Goal: Task Accomplishment & Management: Manage account settings

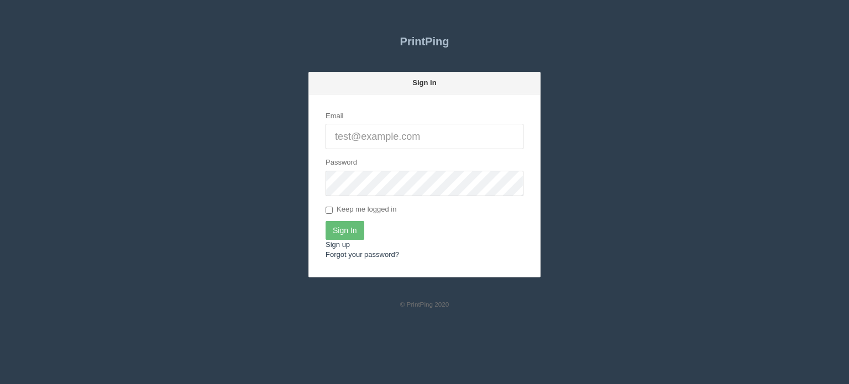
type input "[EMAIL_ADDRESS][DOMAIN_NAME]"
click at [348, 230] on input "Sign In" at bounding box center [345, 230] width 39 height 19
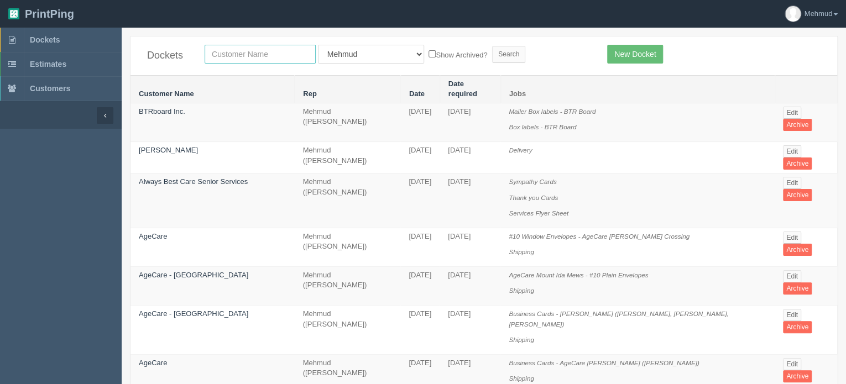
click at [231, 53] on input "text" at bounding box center [260, 54] width 111 height 19
type input "wall"
click at [492, 57] on input "Search" at bounding box center [508, 54] width 33 height 17
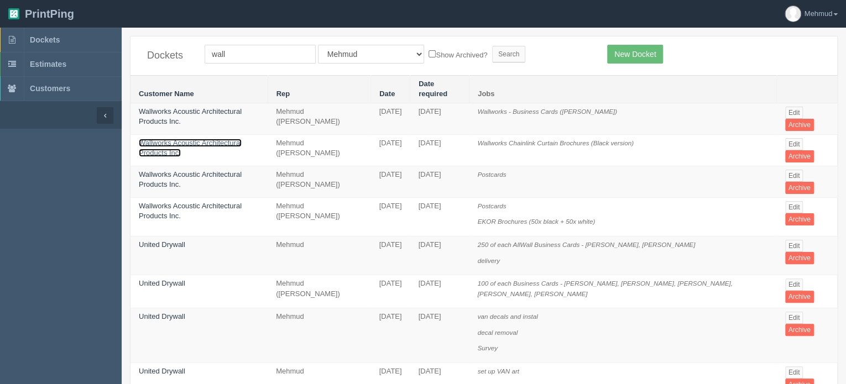
click at [213, 139] on link "Wallworks Acoustic Architectural Products Inc." at bounding box center [190, 148] width 103 height 19
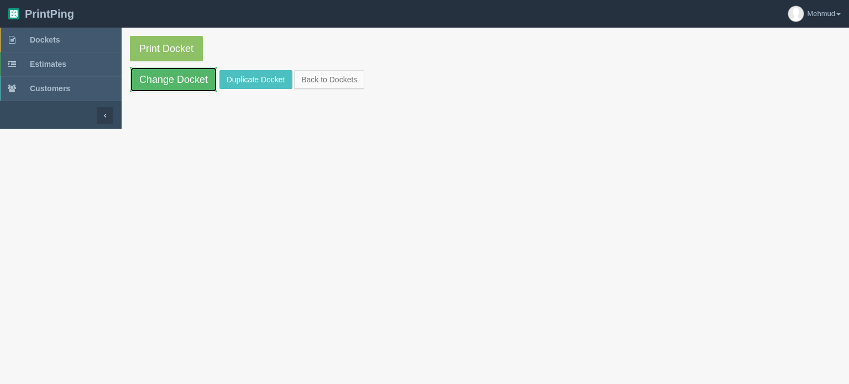
click at [186, 77] on link "Change Docket" at bounding box center [173, 79] width 87 height 25
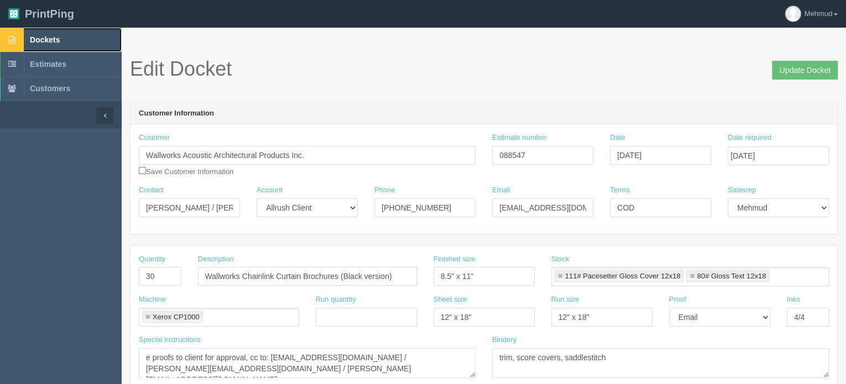
click at [33, 40] on span "Dockets" at bounding box center [45, 39] width 30 height 9
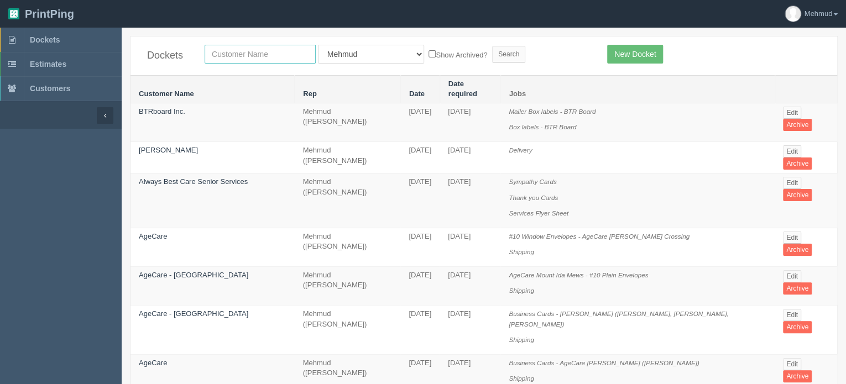
click at [222, 56] on input "text" at bounding box center [260, 54] width 111 height 19
type input "acca"
click at [492, 59] on input "Search" at bounding box center [508, 54] width 33 height 17
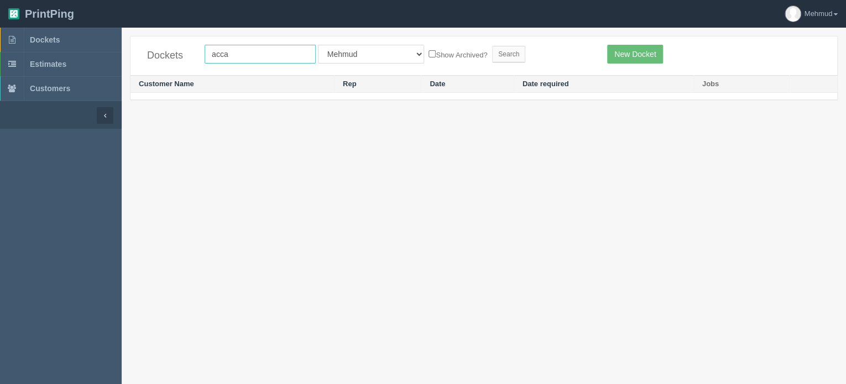
drag, startPoint x: 238, startPoint y: 54, endPoint x: 187, endPoint y: 51, distance: 50.9
click at [187, 51] on div "Dockets acca All Users Ali Ali Test 1 Aly Amy Ankit Arif Brandon Dan France Gre…" at bounding box center [483, 55] width 706 height 39
type input "l"
type input "alberta"
click at [492, 55] on input "Search" at bounding box center [508, 54] width 33 height 17
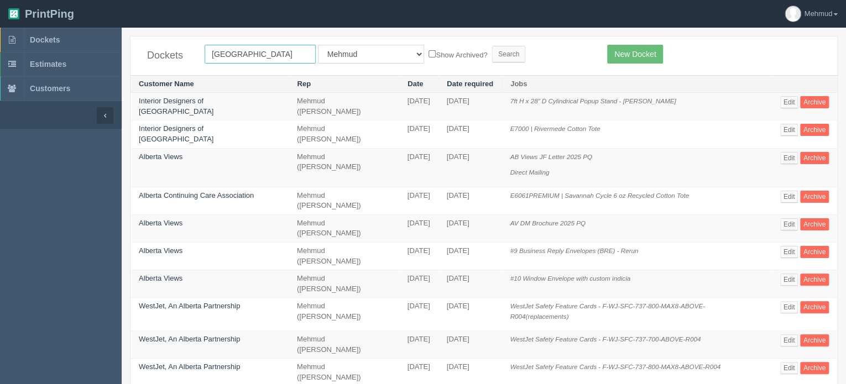
drag, startPoint x: 243, startPoint y: 53, endPoint x: 108, endPoint y: 66, distance: 135.5
type input "continuing"
click at [492, 57] on input "Search" at bounding box center [508, 54] width 33 height 17
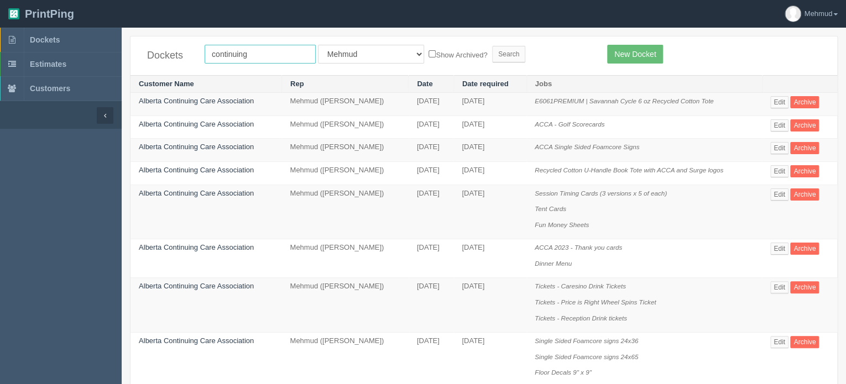
drag, startPoint x: 254, startPoint y: 57, endPoint x: 186, endPoint y: 55, distance: 68.6
click at [186, 55] on div "Dockets continuing All Users Ali Ali Test 1 Aly Amy Ankit Arif Brandon Dan Fran…" at bounding box center [483, 55] width 706 height 39
type input "cca"
click at [492, 55] on input "Search" at bounding box center [508, 54] width 33 height 17
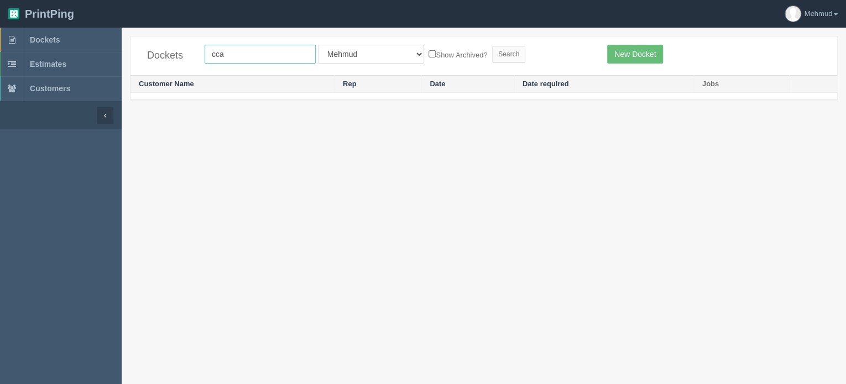
drag, startPoint x: 241, startPoint y: 52, endPoint x: 162, endPoint y: 57, distance: 79.2
click at [162, 57] on div "Dockets cca All Users [PERSON_NAME] Test 1 [PERSON_NAME] [PERSON_NAME] [PERSON_…" at bounding box center [483, 55] width 706 height 39
type input "construction"
click at [492, 51] on input "Search" at bounding box center [508, 54] width 33 height 17
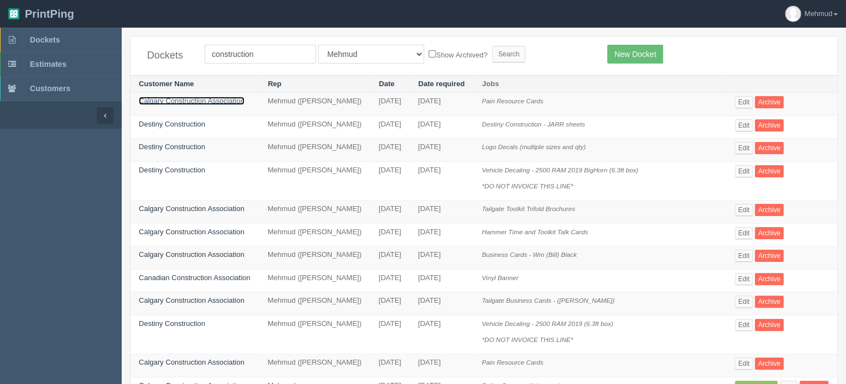
click at [187, 101] on link "Calgary Construction Association" at bounding box center [192, 101] width 106 height 8
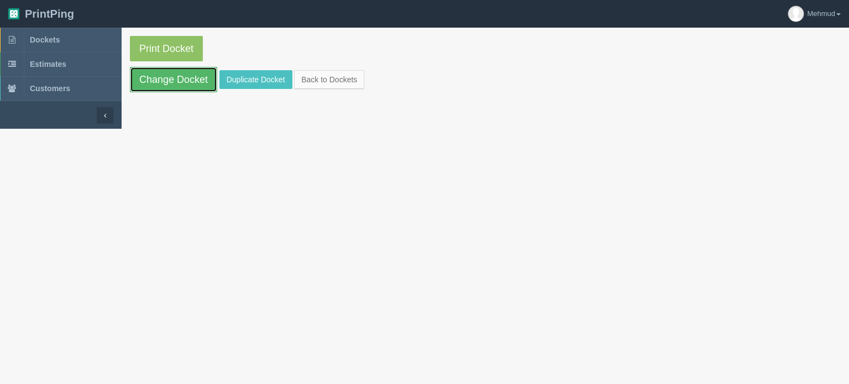
click at [183, 90] on link "Change Docket" at bounding box center [173, 79] width 87 height 25
click at [44, 45] on link "Dockets" at bounding box center [61, 40] width 122 height 24
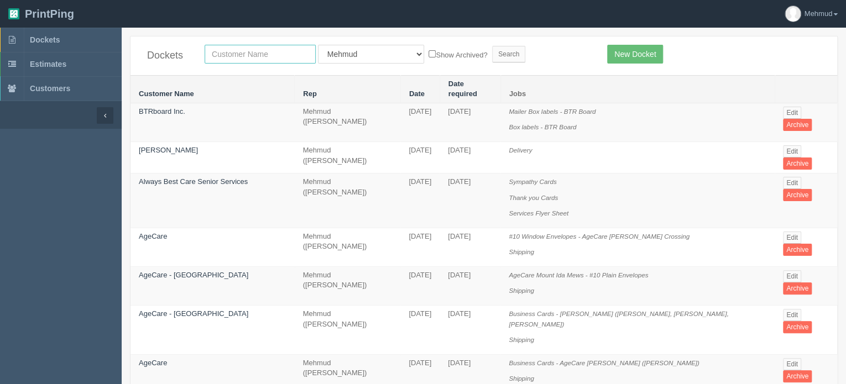
click at [239, 55] on input "text" at bounding box center [260, 54] width 111 height 19
type input "Pj"
click at [492, 59] on input "Search" at bounding box center [508, 54] width 33 height 17
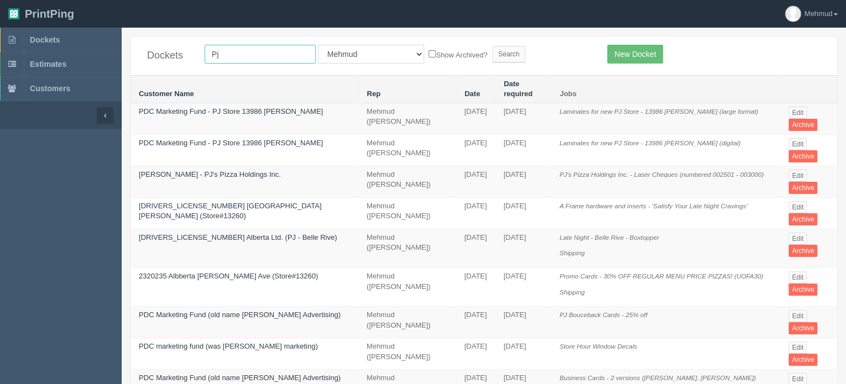
drag, startPoint x: 221, startPoint y: 52, endPoint x: 195, endPoint y: 53, distance: 26.6
click at [195, 53] on div "Dockets Pj All Users [PERSON_NAME] Test 1 [PERSON_NAME] [PERSON_NAME] [PERSON_N…" at bounding box center [483, 55] width 706 height 39
type input "pdc"
click at [492, 48] on input "Search" at bounding box center [508, 54] width 33 height 17
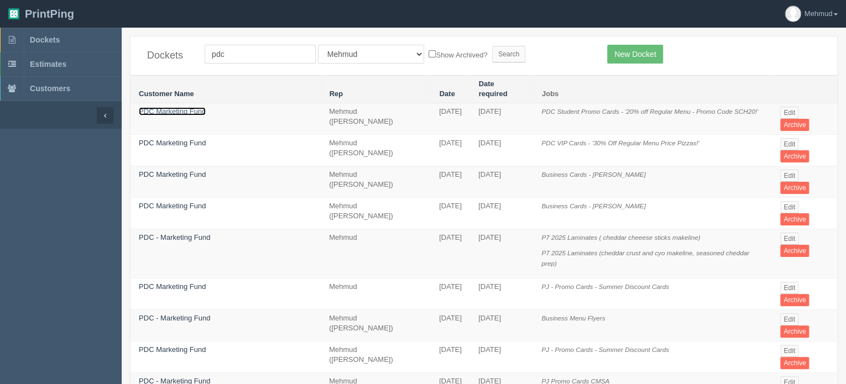
click at [183, 107] on link "PDC Marketing Fund" at bounding box center [172, 111] width 67 height 8
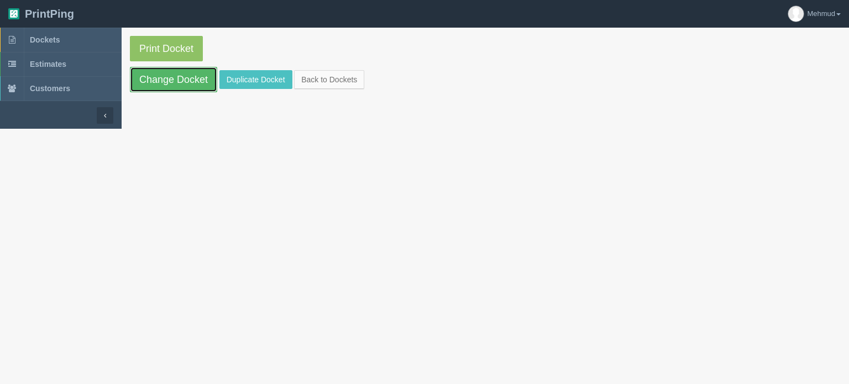
click at [179, 81] on link "Change Docket" at bounding box center [173, 79] width 87 height 25
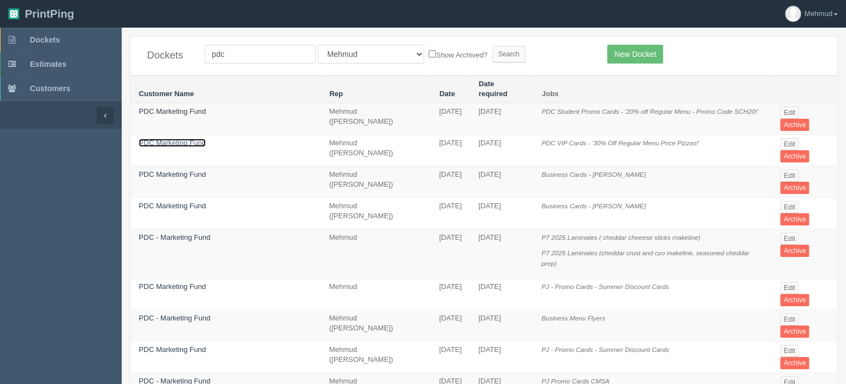
click at [197, 139] on link "PDC Marketing Fund" at bounding box center [172, 143] width 67 height 8
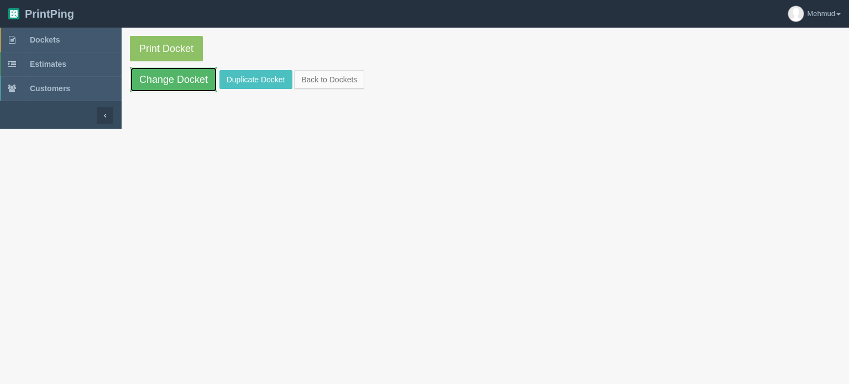
click at [170, 82] on link "Change Docket" at bounding box center [173, 79] width 87 height 25
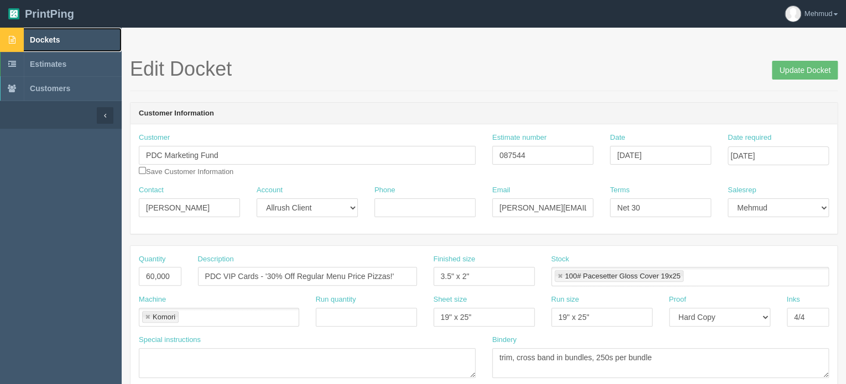
drag, startPoint x: 48, startPoint y: 41, endPoint x: 88, endPoint y: 55, distance: 43.4
click at [48, 41] on span "Dockets" at bounding box center [45, 39] width 30 height 9
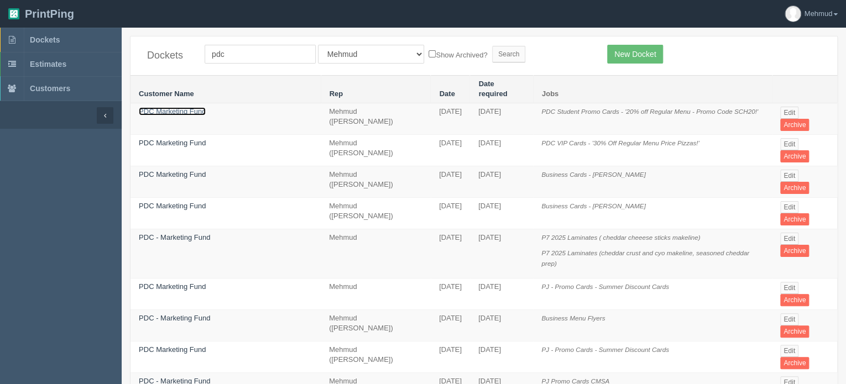
click at [161, 107] on link "PDC Marketing Fund" at bounding box center [172, 111] width 67 height 8
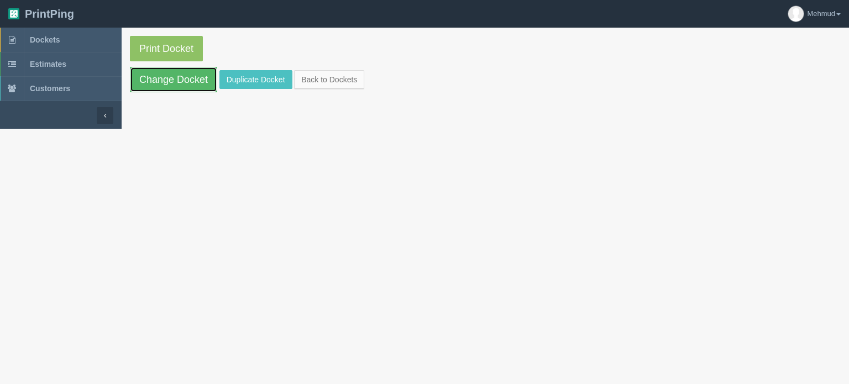
click at [180, 80] on link "Change Docket" at bounding box center [173, 79] width 87 height 25
click at [40, 34] on link "Dockets" at bounding box center [61, 40] width 122 height 24
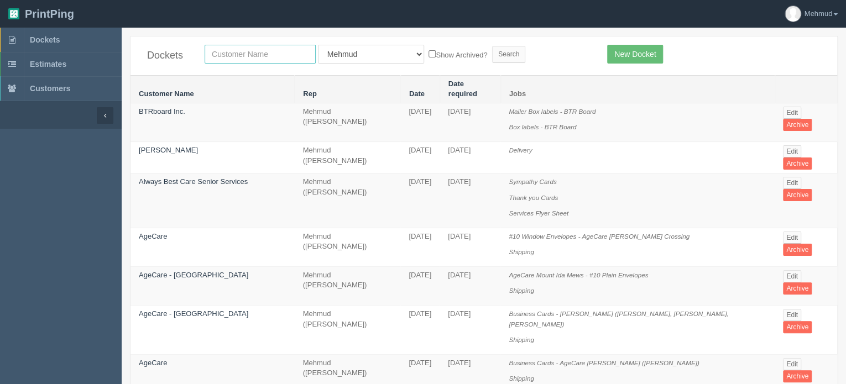
click at [250, 54] on input "text" at bounding box center [260, 54] width 111 height 19
type input "kinetic"
click at [492, 53] on input "Search" at bounding box center [508, 54] width 33 height 17
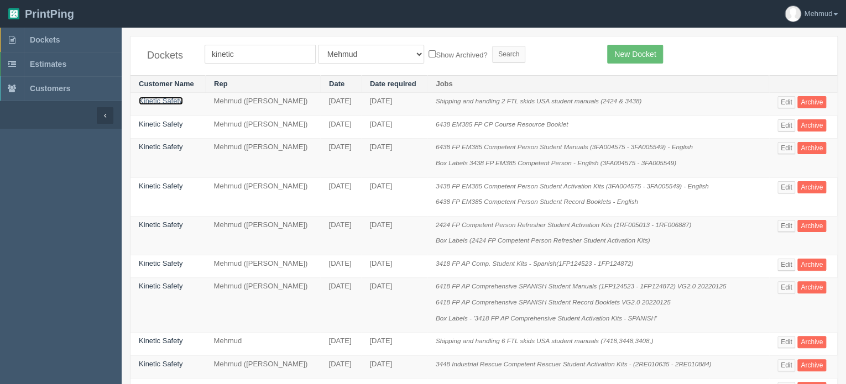
click at [168, 101] on link "Kinetic Safety" at bounding box center [161, 101] width 44 height 8
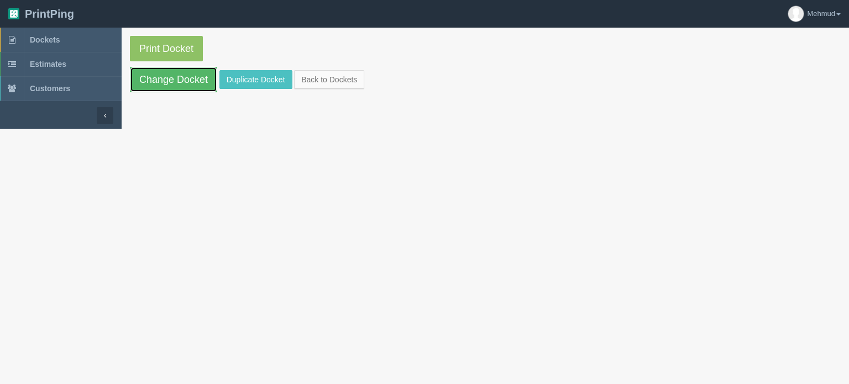
click at [161, 86] on link "Change Docket" at bounding box center [173, 79] width 87 height 25
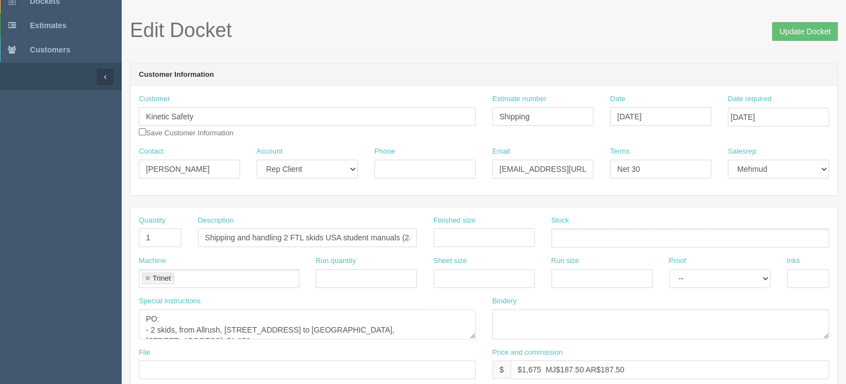
scroll to position [111, 0]
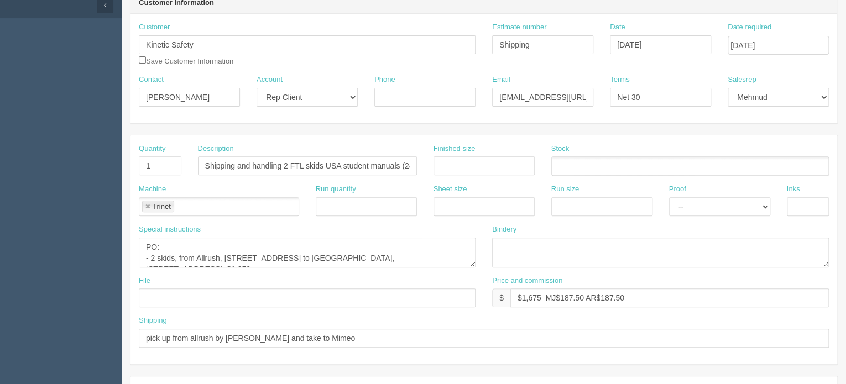
drag, startPoint x: 302, startPoint y: 233, endPoint x: 298, endPoint y: 245, distance: 12.8
click at [301, 236] on div "Special instructions PO: - 2 skids, from Allrush, 2220, 32 Avenue Northeast, Ca…" at bounding box center [307, 245] width 337 height 43
click at [297, 245] on textarea "PO: - 2 skids, from Allrush, 2220, 32 Avenue Northeast, Calgary, T2E 6T4 to Mim…" at bounding box center [307, 253] width 337 height 30
